Goal: Find specific page/section: Find specific page/section

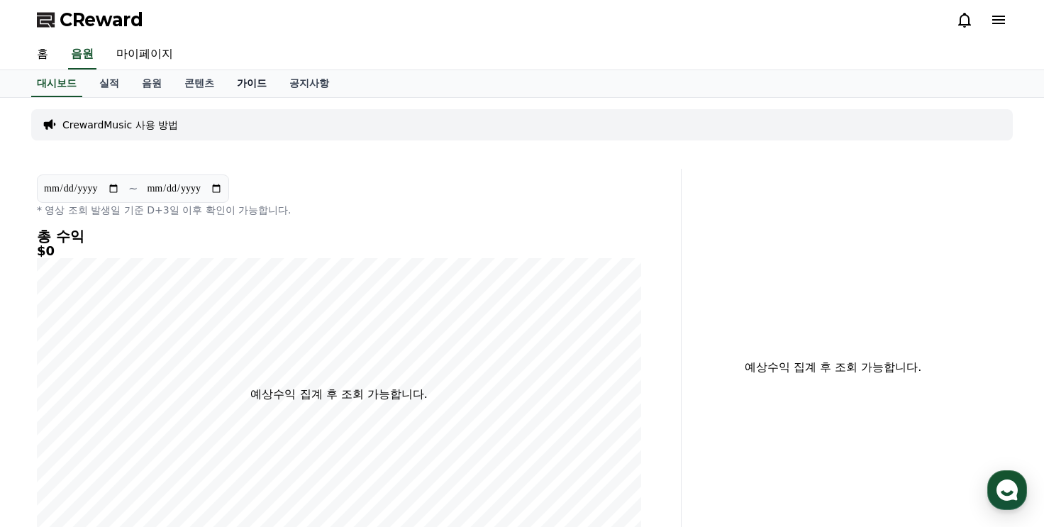
click at [254, 85] on link "가이드" at bounding box center [251, 83] width 52 height 27
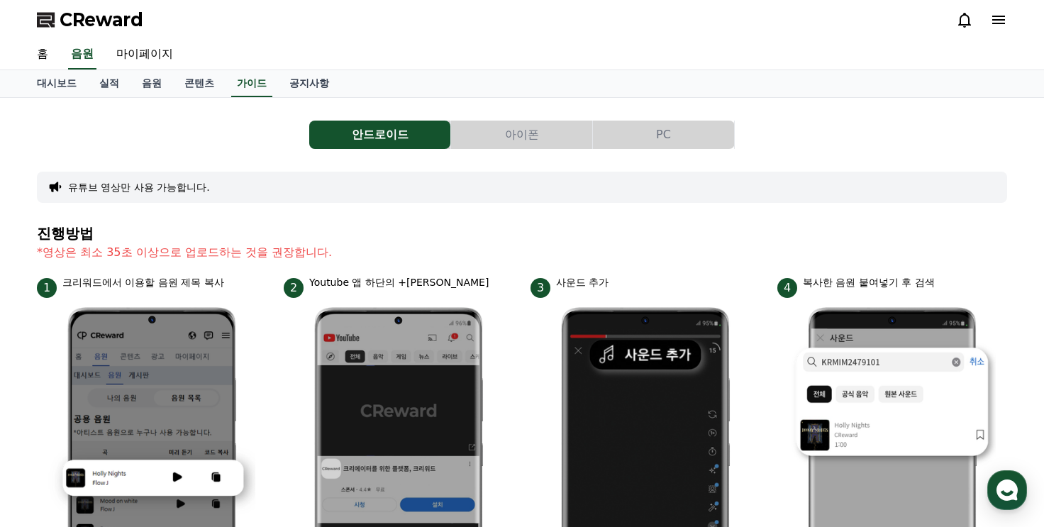
click at [106, 22] on span "CReward" at bounding box center [102, 20] width 84 height 23
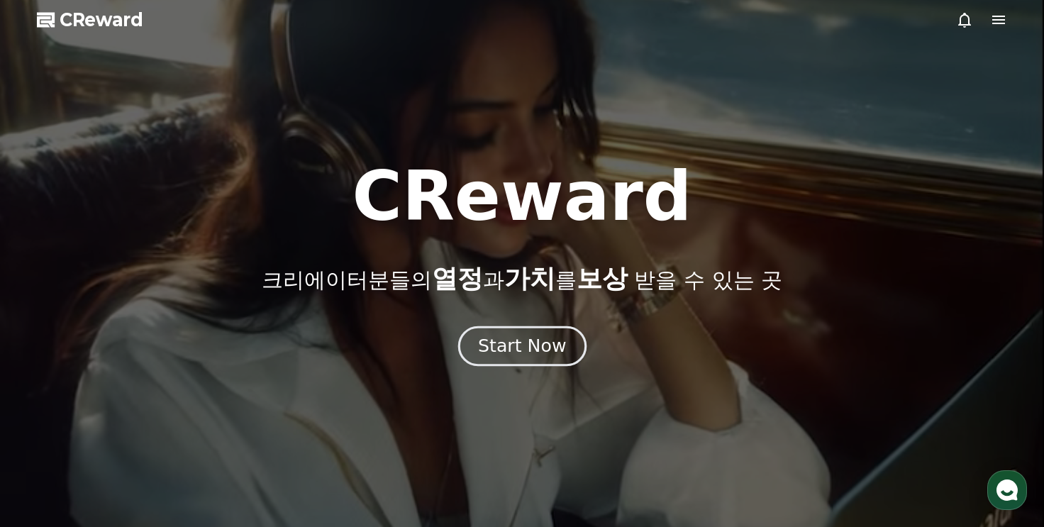
click at [513, 337] on div "Start Now" at bounding box center [522, 346] width 88 height 24
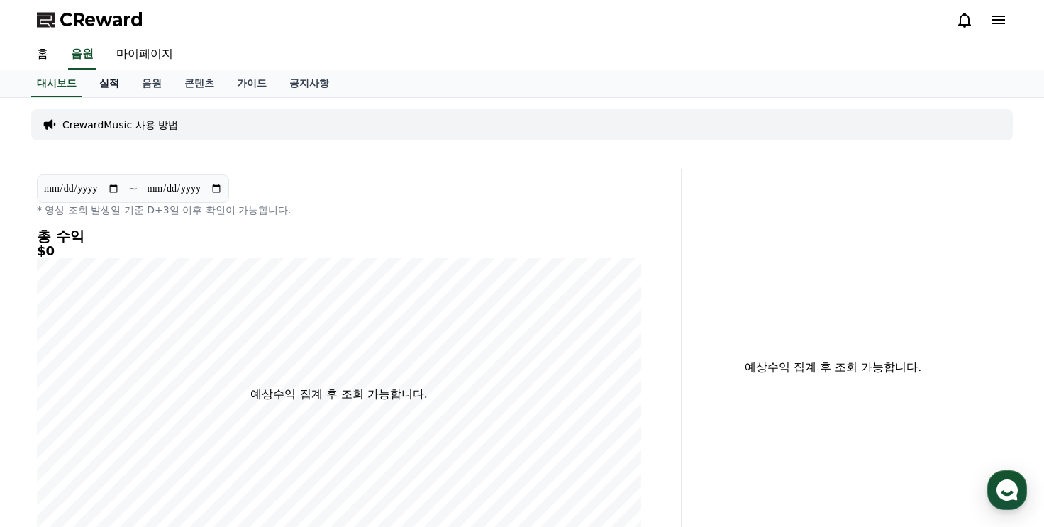
click at [102, 90] on link "실적" at bounding box center [109, 83] width 43 height 27
